Goal: Navigation & Orientation: Find specific page/section

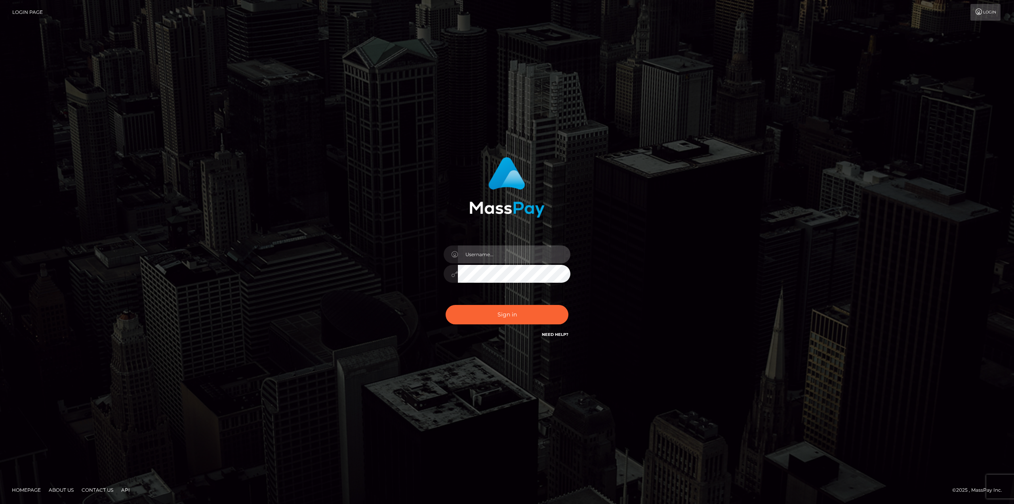
click at [499, 253] on input "text" at bounding box center [514, 254] width 113 height 18
type input "Ahmed"
click at [446, 305] on button "Sign in" at bounding box center [507, 314] width 123 height 19
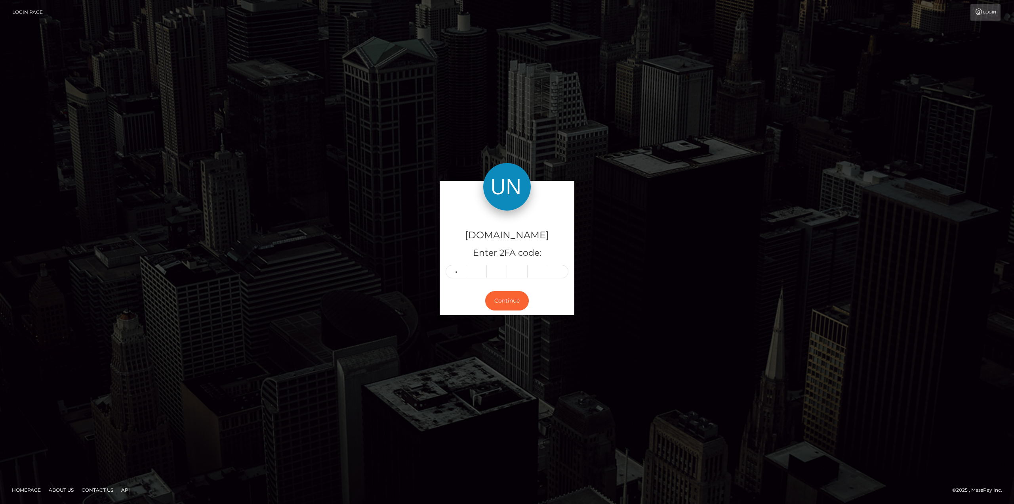
type input "3"
type input "6"
type input "2"
type input "3"
type input "6"
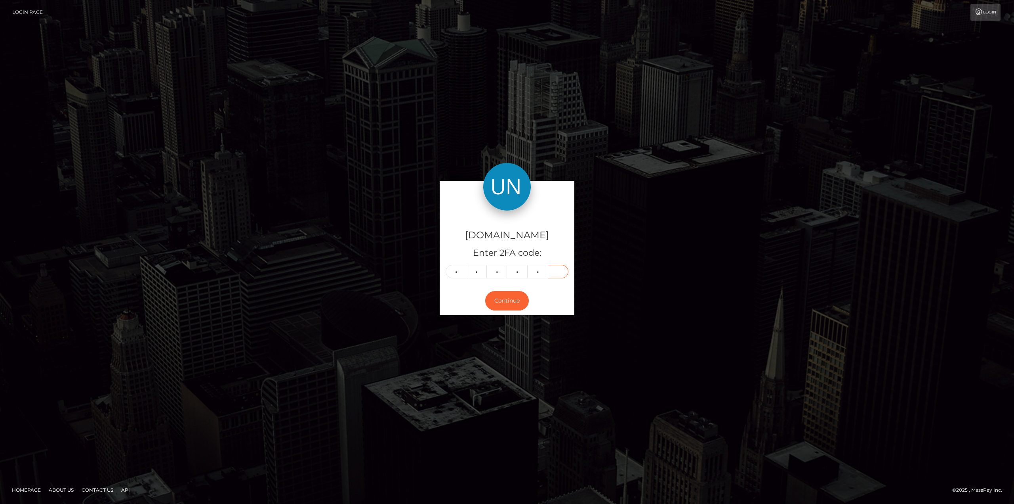
type input "3"
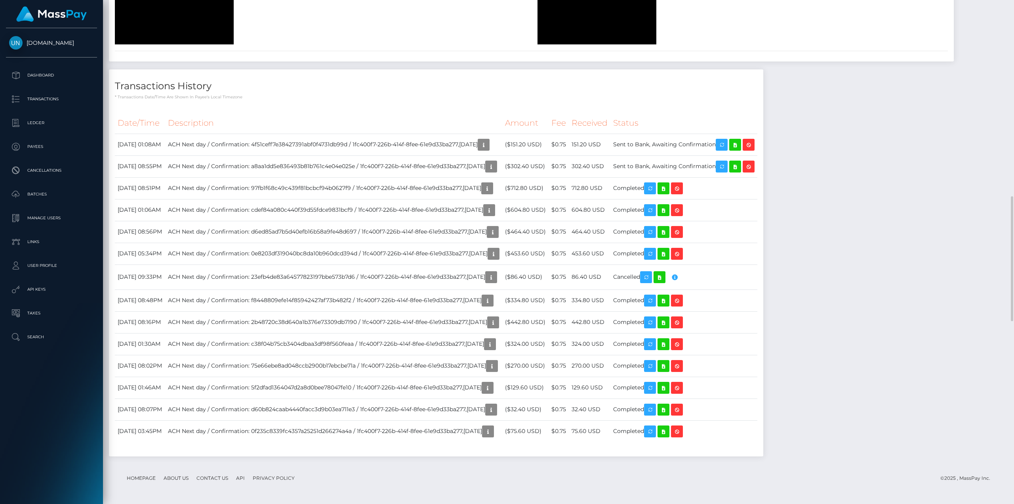
scroll to position [972, 0]
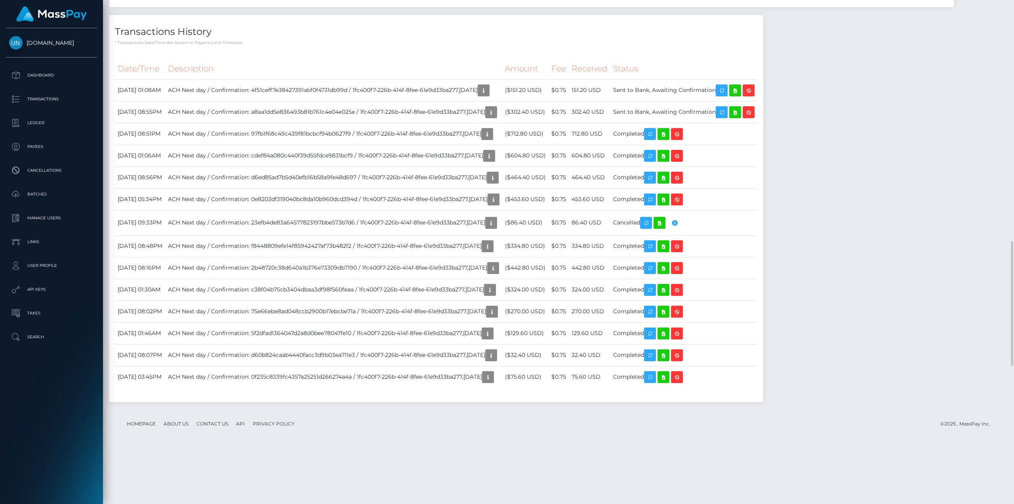
drag, startPoint x: 610, startPoint y: 288, endPoint x: 611, endPoint y: 284, distance: 4.9
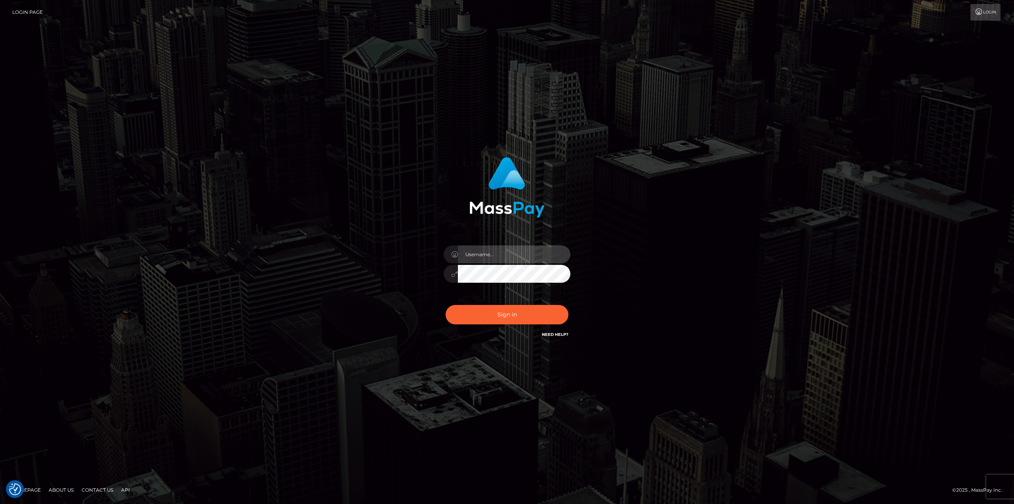
click at [496, 252] on input "text" at bounding box center [514, 254] width 113 height 18
type input "Ahmed"
click at [529, 310] on button "Sign in" at bounding box center [507, 314] width 123 height 19
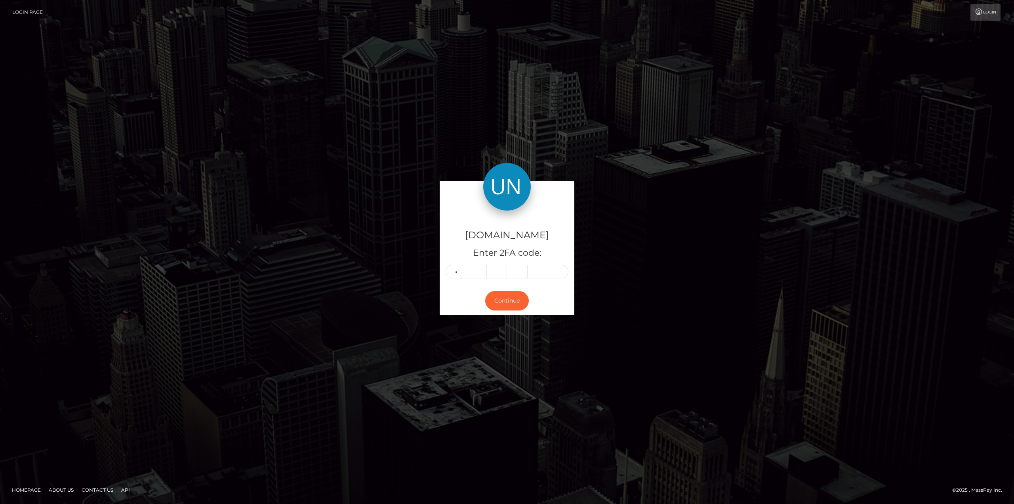
type input "3"
type input "4"
type input "0"
type input "3"
type input "1"
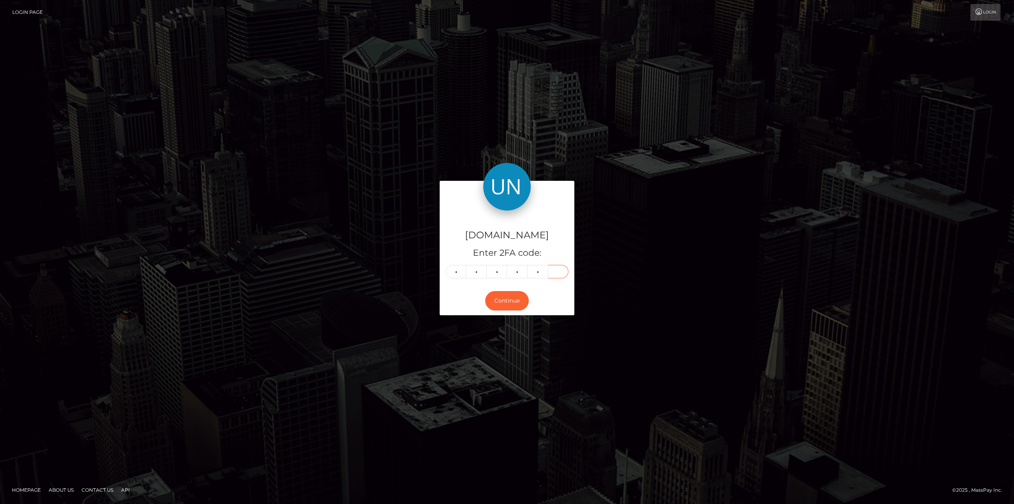
type input "2"
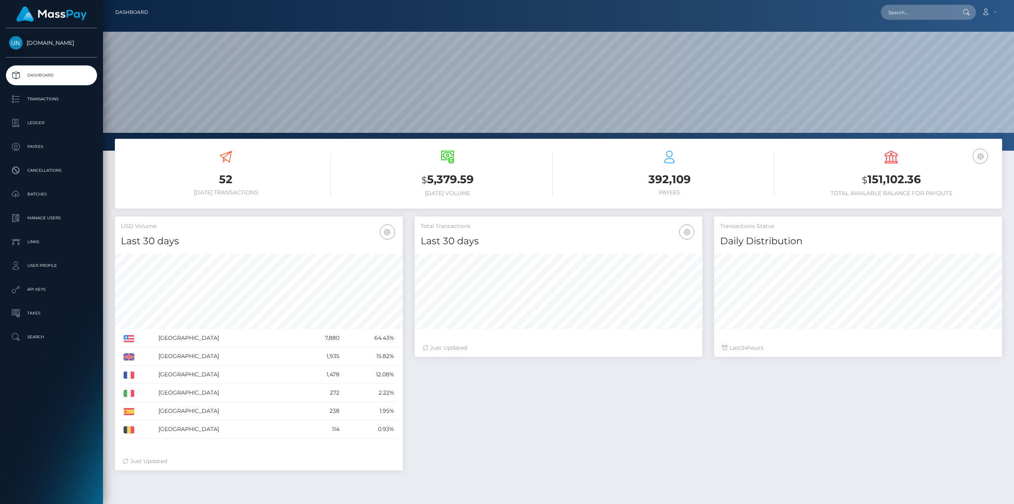
scroll to position [141, 288]
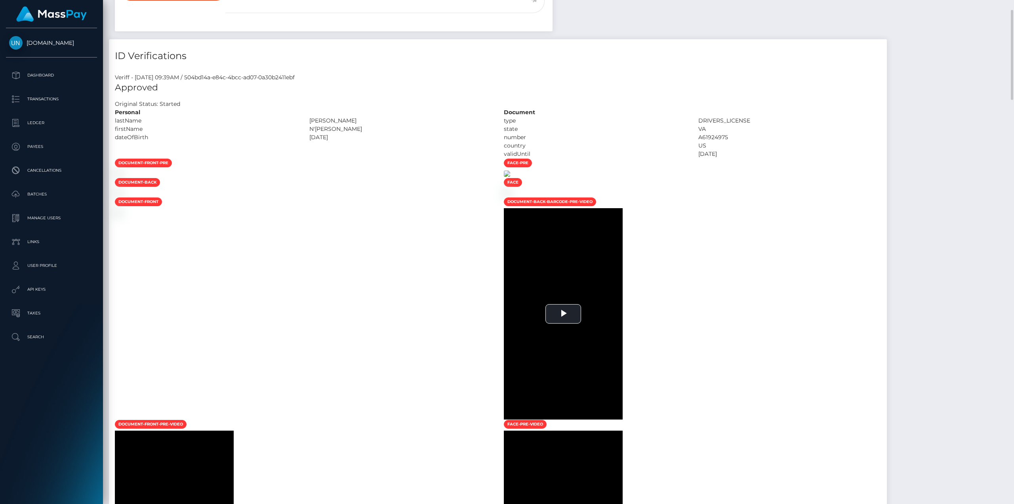
scroll to position [277, 0]
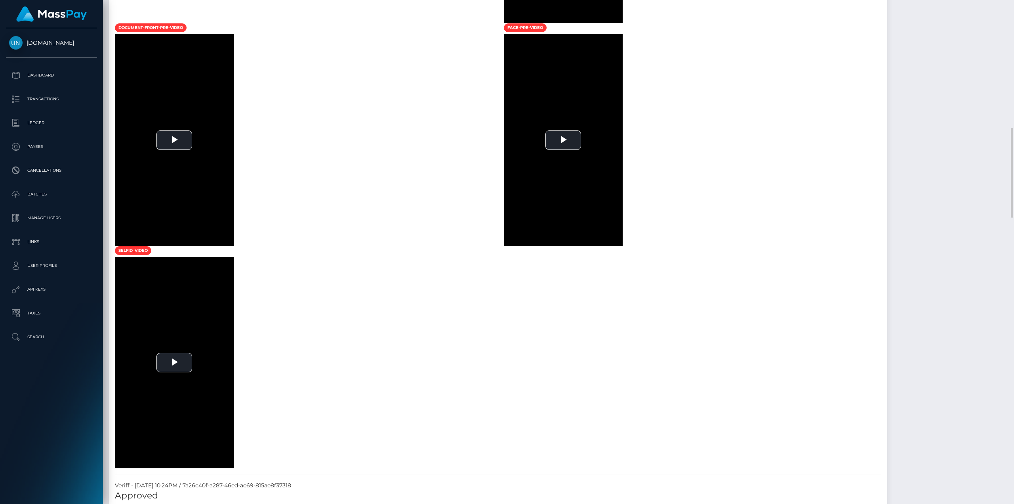
scroll to position [832, 0]
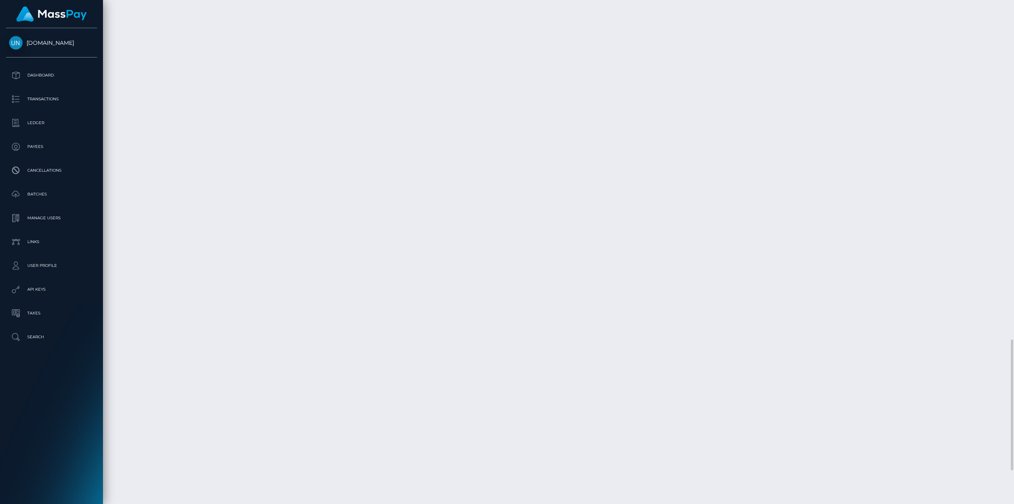
scroll to position [1436, 0]
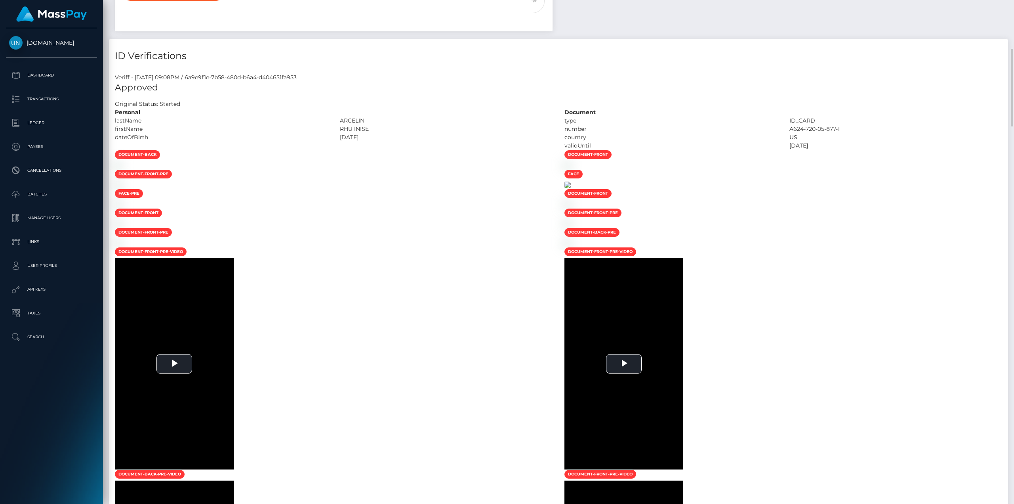
scroll to position [396, 0]
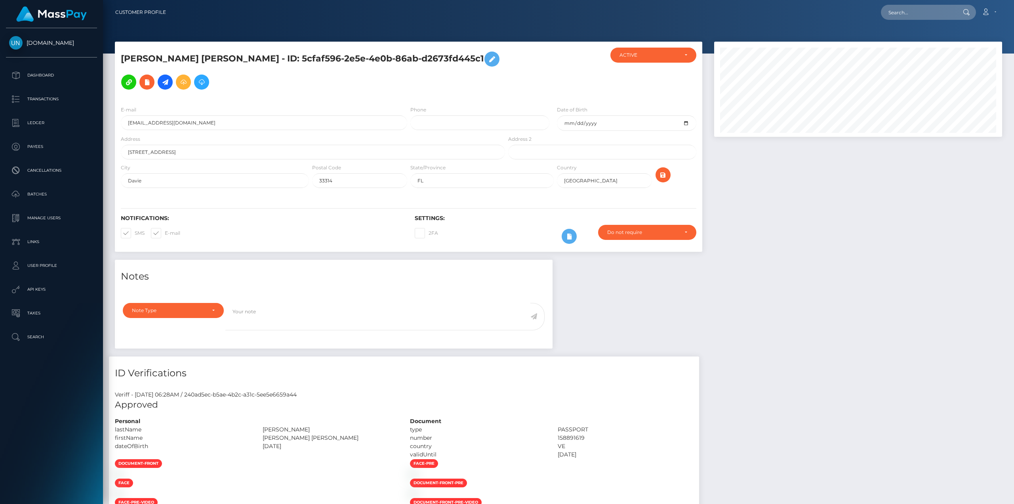
scroll to position [238, 0]
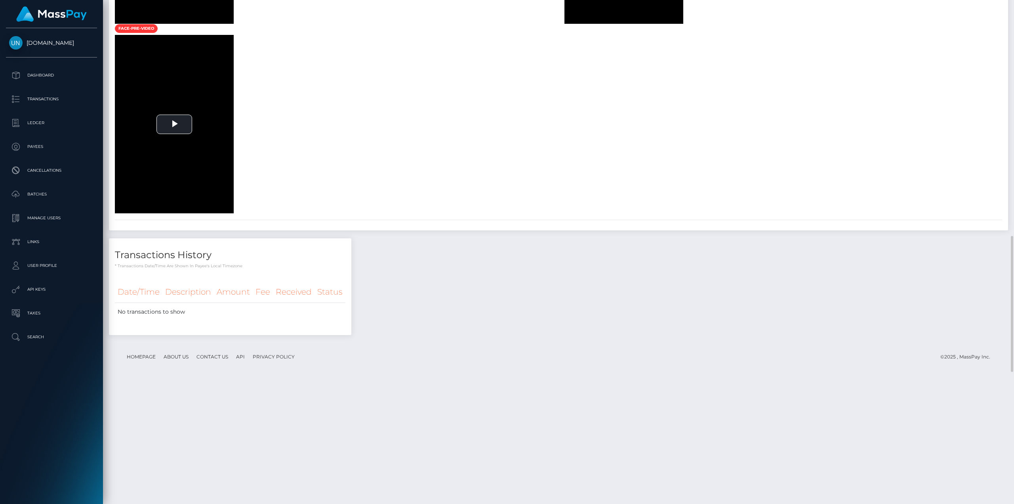
scroll to position [1030, 0]
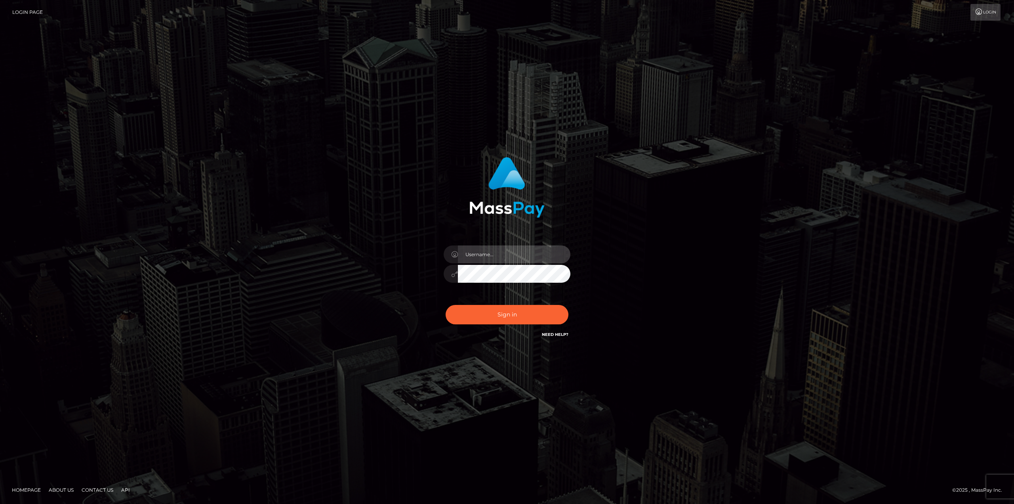
click at [463, 260] on input "text" at bounding box center [514, 254] width 113 height 18
type input "Ahmed"
click at [446, 305] on button "Sign in" at bounding box center [507, 314] width 123 height 19
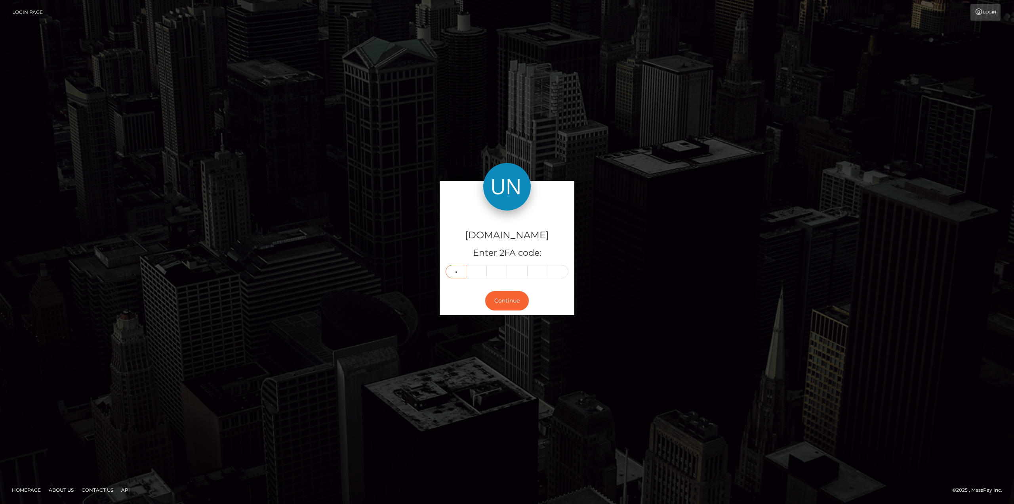
type input "5"
type input "6"
type input "2"
type input "5"
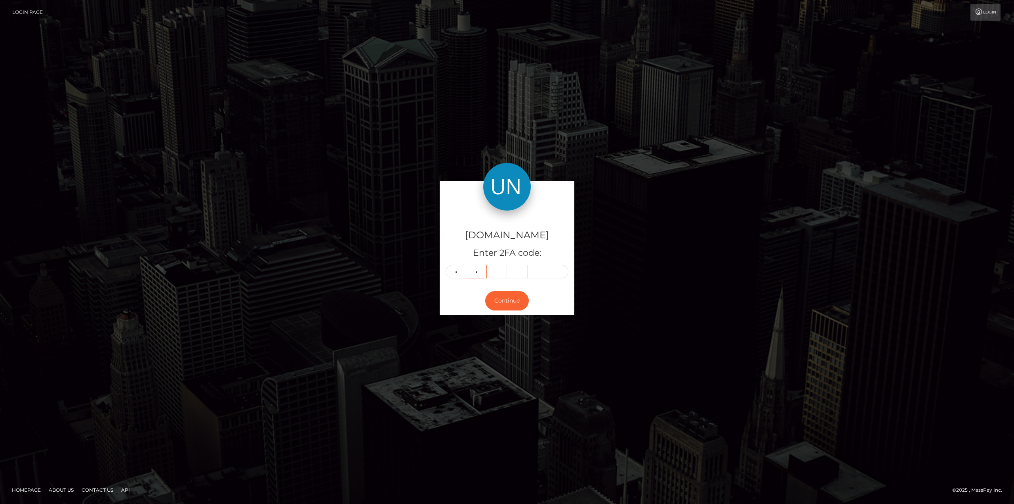
type input "1"
type input "6"
type input "2"
type input "9"
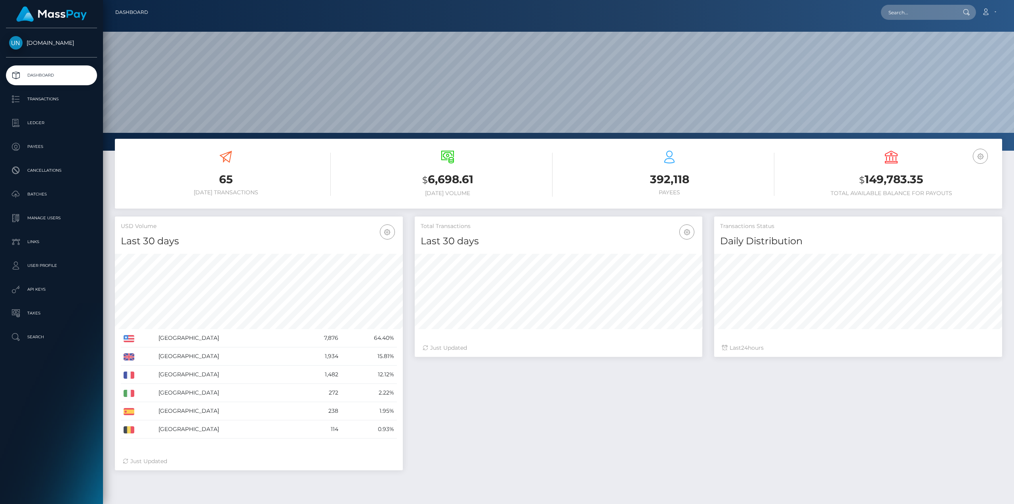
scroll to position [141, 288]
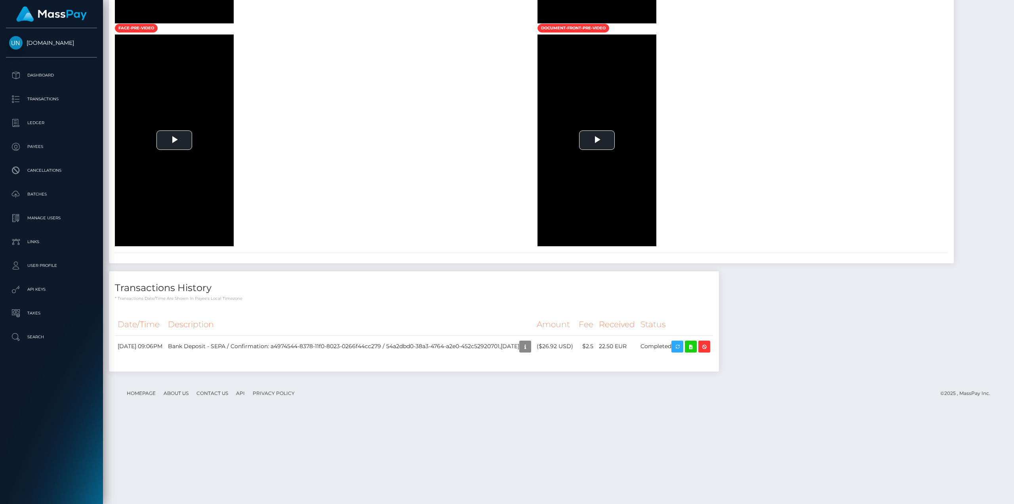
scroll to position [674, 0]
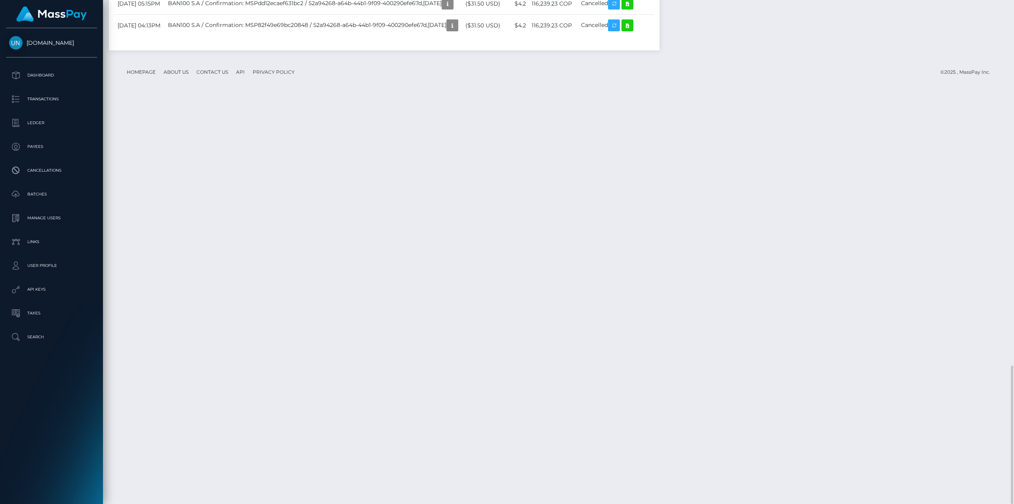
scroll to position [95, 288]
